Goal: Navigation & Orientation: Find specific page/section

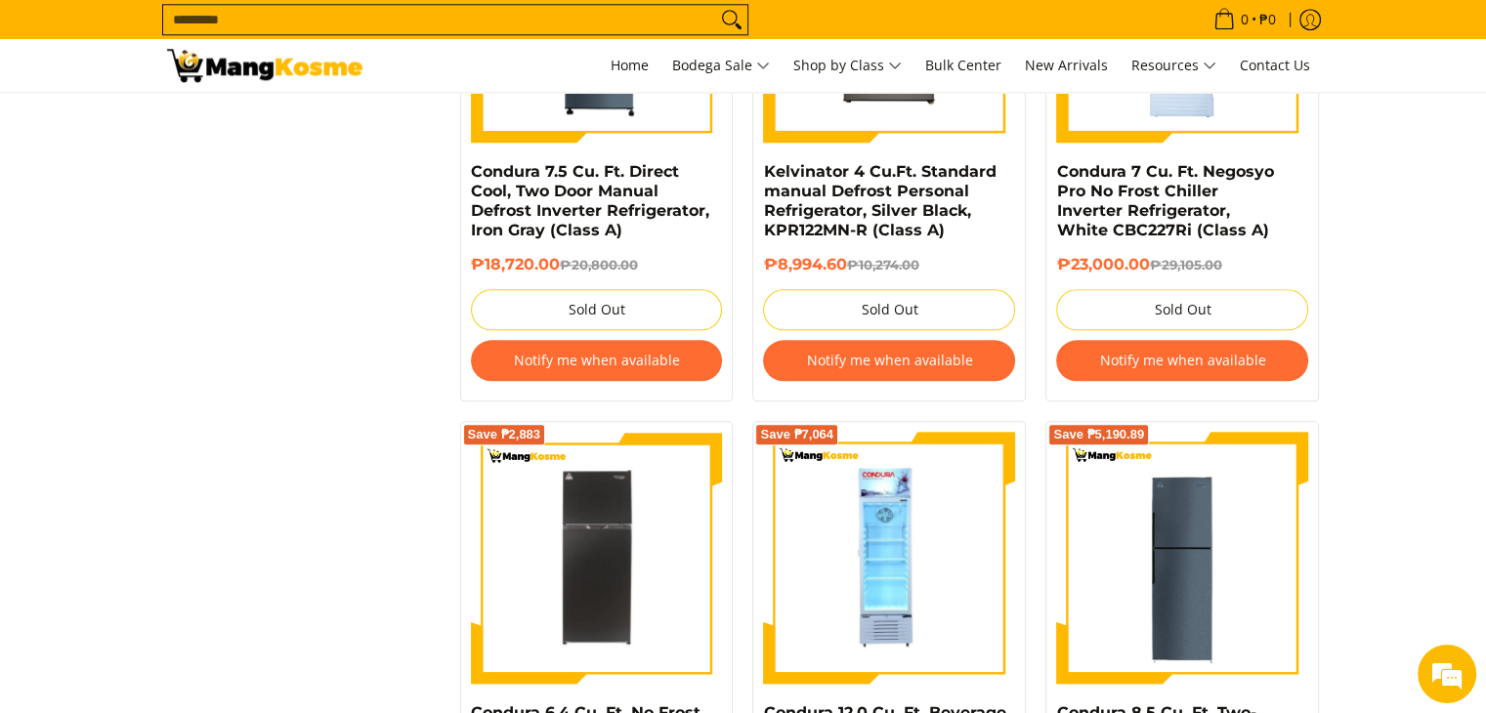
scroll to position [2247, 0]
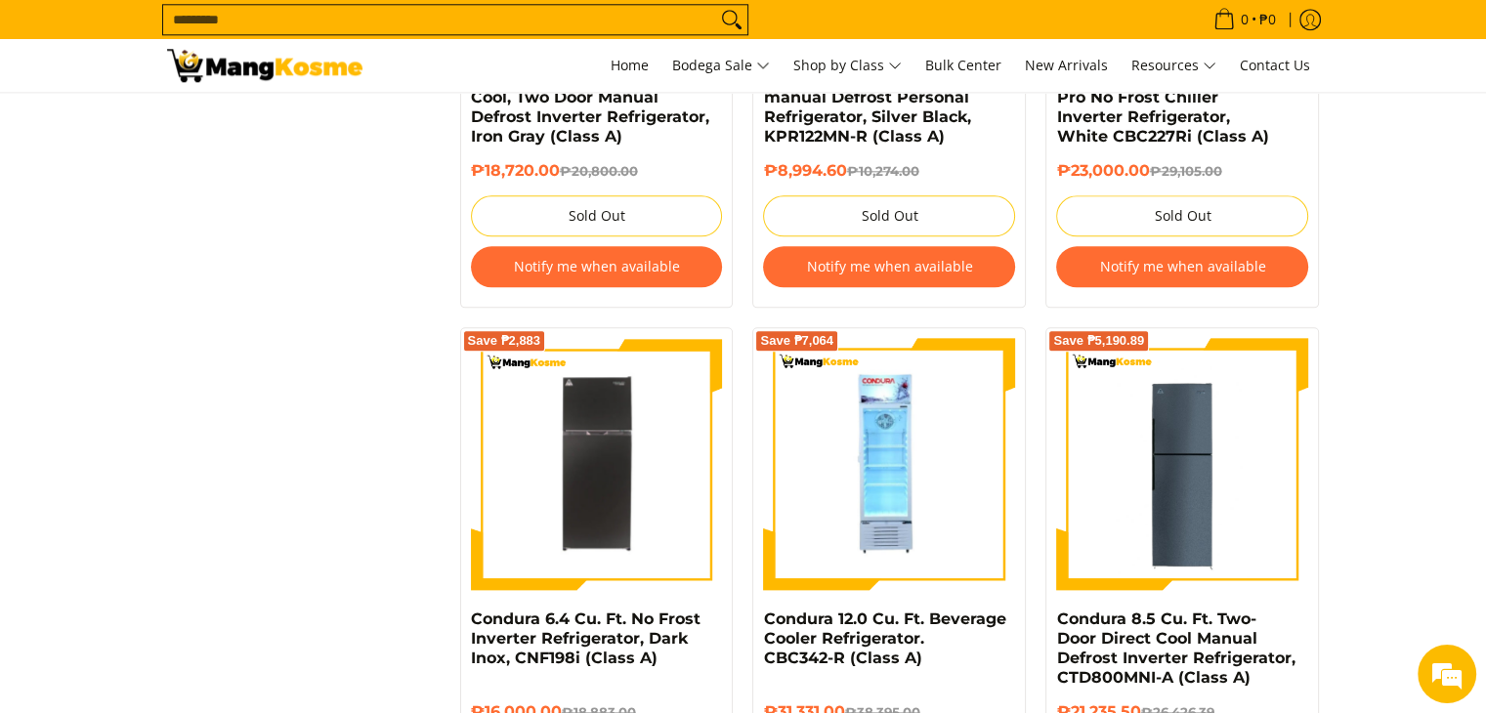
click at [191, 407] on div "**********" at bounding box center [743, 369] width 1172 height 4497
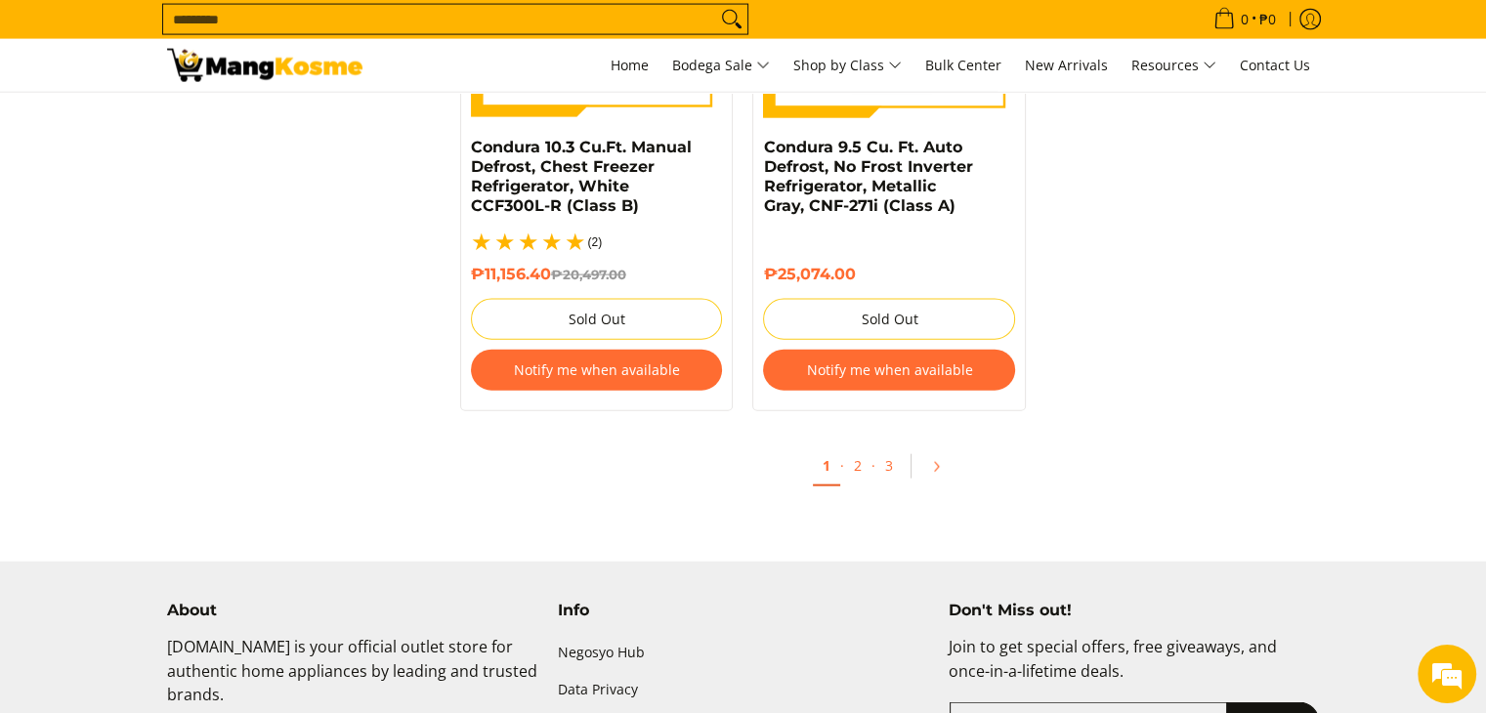
scroll to position [4494, 0]
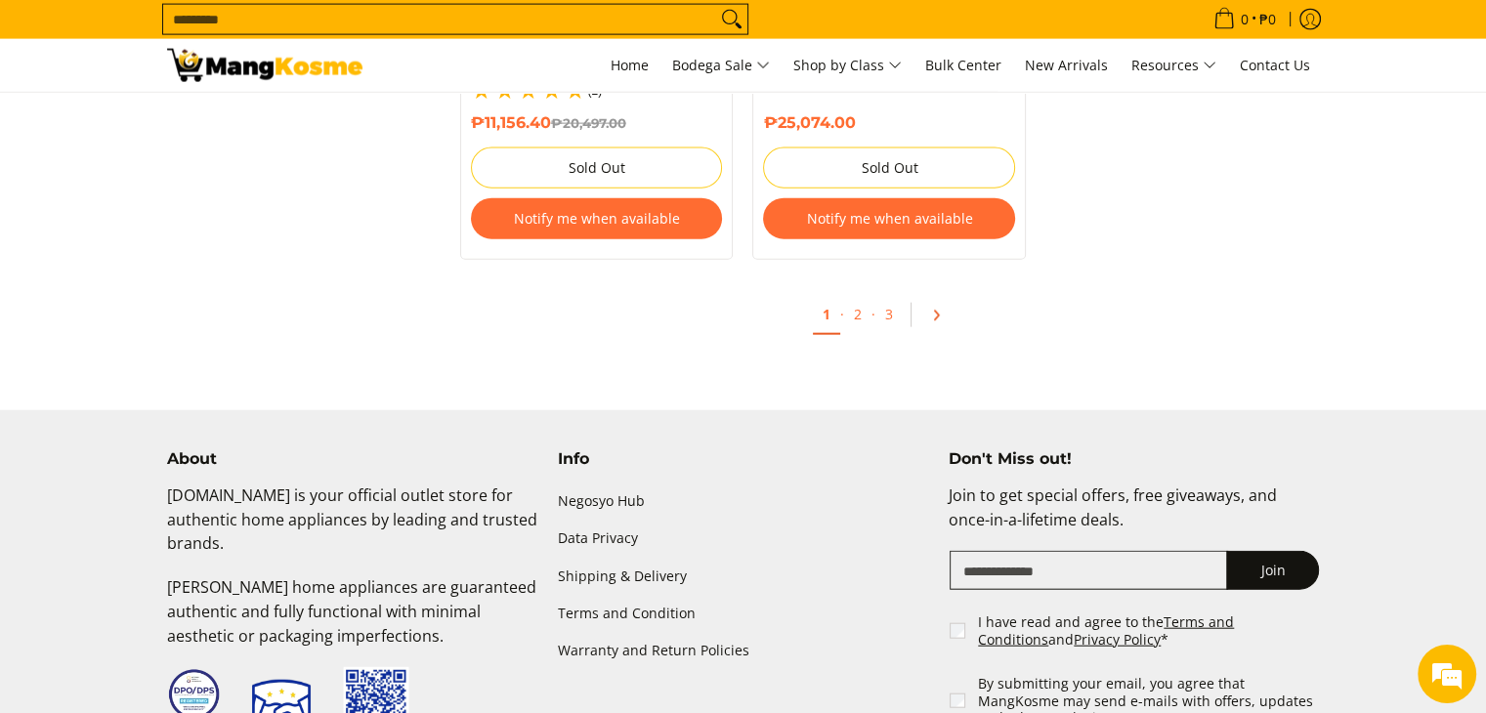
click at [940, 309] on icon "Pagination" at bounding box center [936, 316] width 14 height 14
